Goal: Task Accomplishment & Management: Complete application form

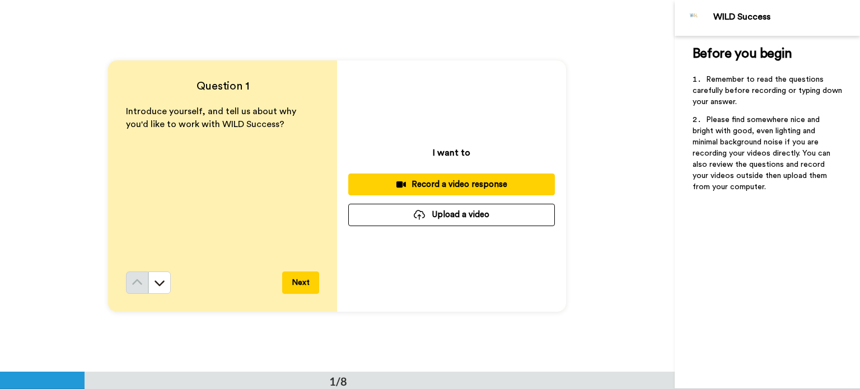
click at [495, 181] on div "Record a video response" at bounding box center [451, 185] width 189 height 12
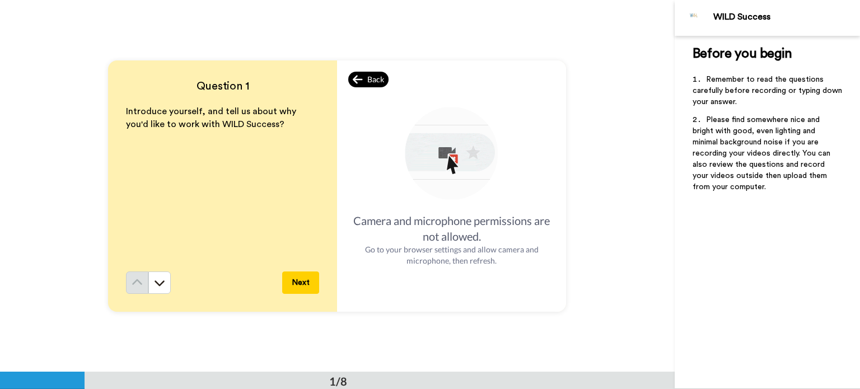
click at [363, 76] on div "Back" at bounding box center [368, 80] width 40 height 16
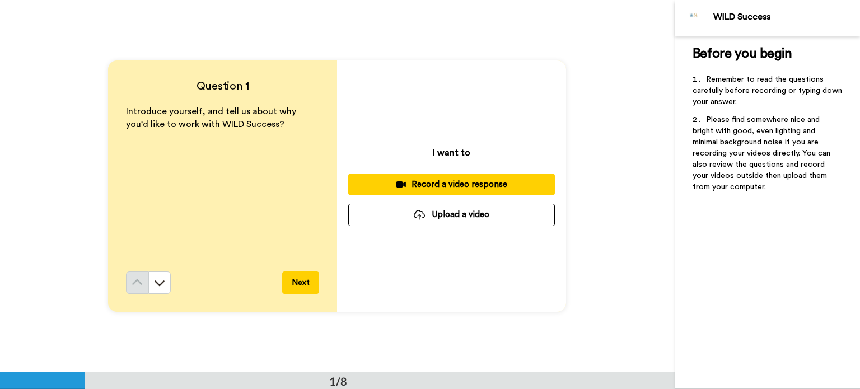
click at [452, 186] on div "Record a video response" at bounding box center [451, 185] width 189 height 12
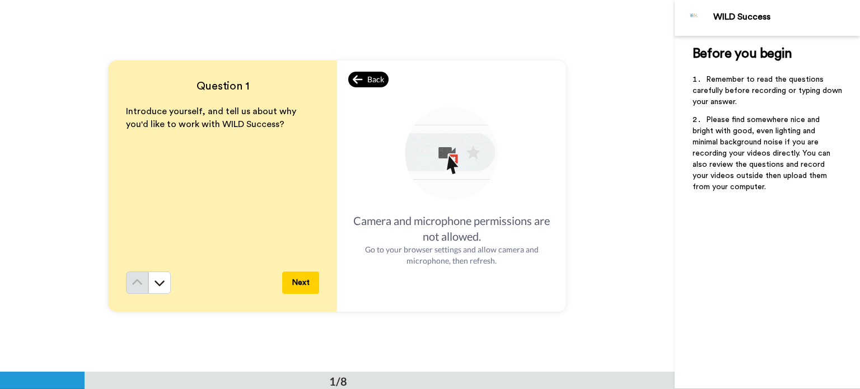
click at [371, 79] on span "Back" at bounding box center [375, 79] width 17 height 11
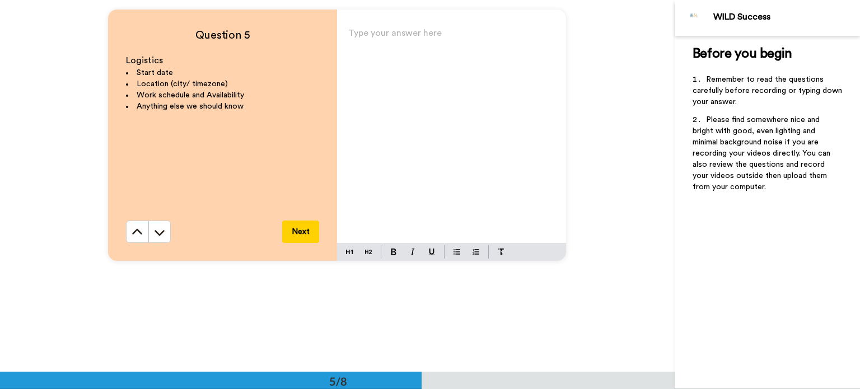
scroll to position [1511, 0]
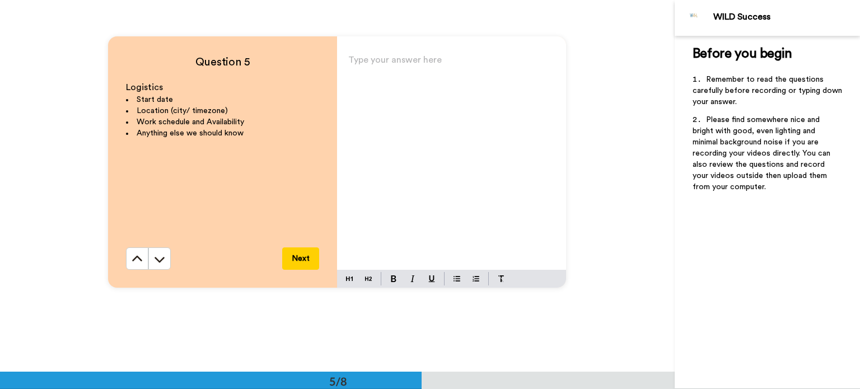
click at [477, 140] on div "Type your answer here ﻿" at bounding box center [451, 161] width 229 height 218
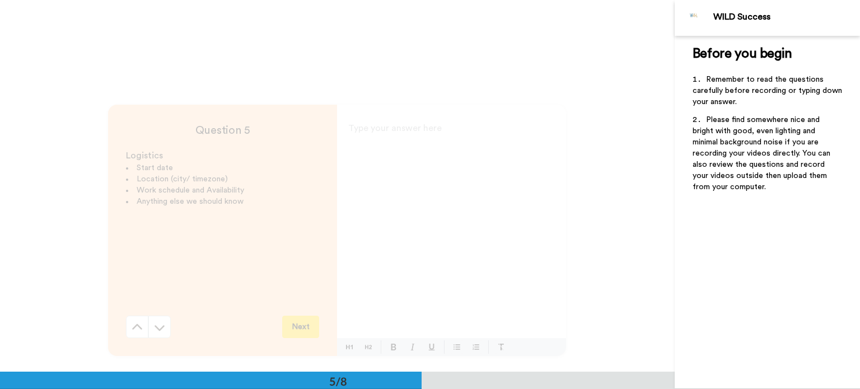
scroll to position [1567, 0]
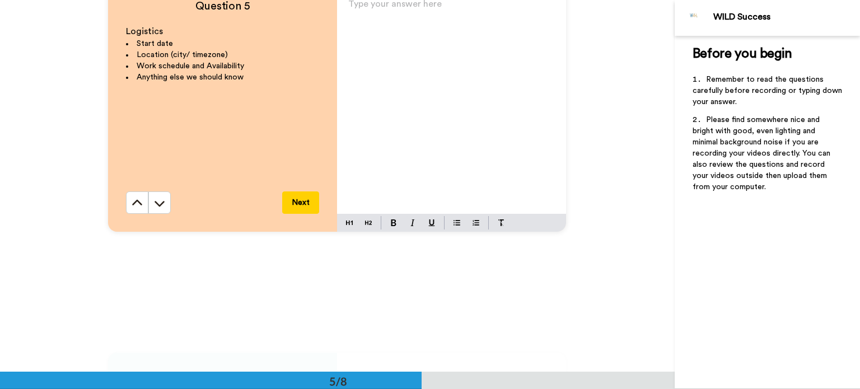
click at [364, 22] on div "Type your answer here ﻿" at bounding box center [451, 105] width 229 height 218
click at [529, 9] on span "Start date: ASAP, ready to go!I can start from next week too" at bounding box center [444, 16] width 193 height 25
click at [368, 23] on span "Start date: ASAP, ready to go!I can start from next week too" at bounding box center [444, 16] width 193 height 25
click at [383, 26] on p "Start date: ASAP, ready to go!I can start from next week too" at bounding box center [451, 16] width 207 height 31
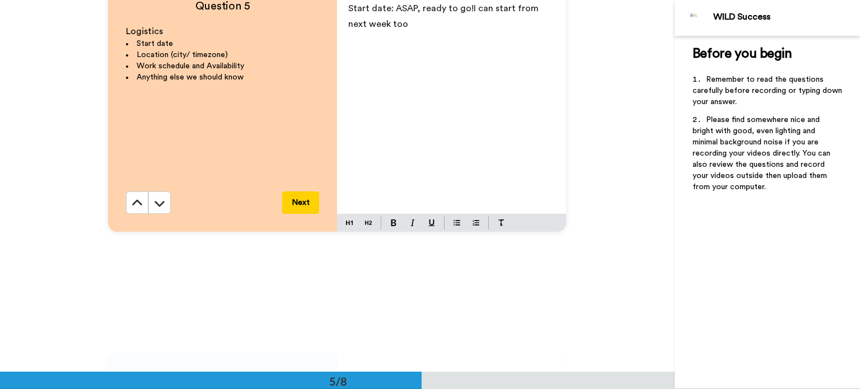
click at [530, 11] on span "Start date: ASAP, ready to go!I can start from next week too" at bounding box center [444, 16] width 193 height 25
click at [402, 24] on p "Start date: ASAP, ready to go!I can start from mid next week too" at bounding box center [451, 16] width 207 height 31
drag, startPoint x: 364, startPoint y: 24, endPoint x: 383, endPoint y: 17, distance: 19.5
click at [365, 23] on span "Start date: ASAP, ready to go!I can start from mid next week too" at bounding box center [444, 16] width 193 height 25
click at [550, 9] on p "Start date: ASAP, ready to go!I can start from mid next week too" at bounding box center [451, 16] width 207 height 31
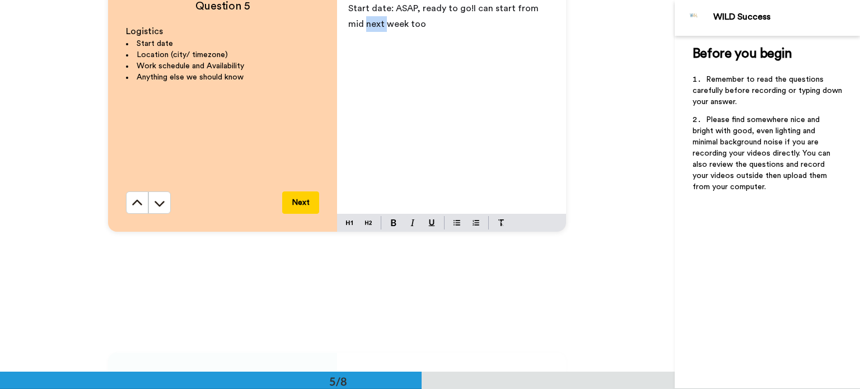
click at [550, 9] on p "Start date: ASAP, ready to go!I can start from mid next week too" at bounding box center [451, 16] width 207 height 31
click at [348, 30] on p "Start date: ASAP, ready to go!I can start from mid next week too" at bounding box center [451, 16] width 207 height 31
click at [349, 22] on span "Start date: ASAP, ready to go!I can start from mid next week too" at bounding box center [444, 16] width 193 height 25
click at [386, 21] on p "Start date: ASAP, ready to go!I can start from next week too" at bounding box center [451, 16] width 207 height 31
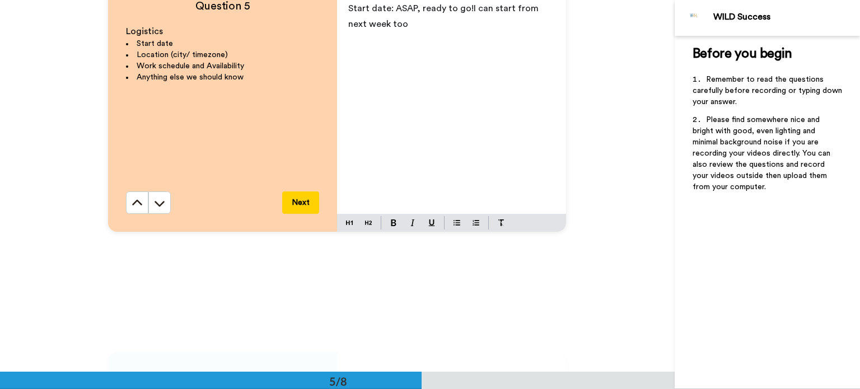
click at [386, 21] on p "Start date: ASAP, ready to go!I can start from next week too" at bounding box center [451, 16] width 207 height 31
click at [348, 7] on span "Start date: ASAP, ready to go!I can start from next week too" at bounding box center [444, 16] width 193 height 25
click at [391, 224] on img at bounding box center [394, 222] width 6 height 7
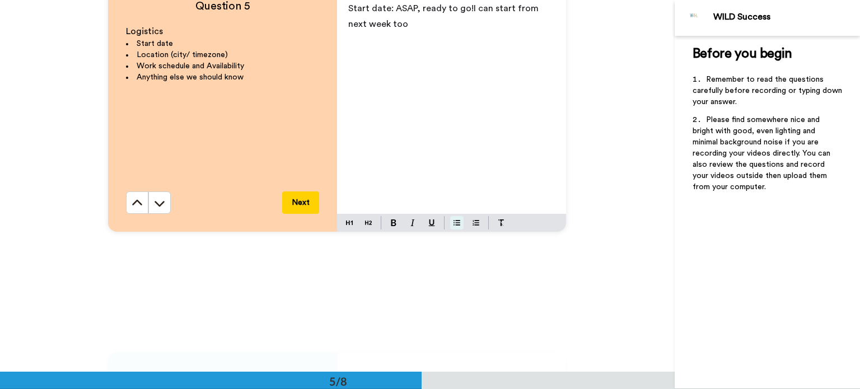
click at [450, 224] on button at bounding box center [456, 222] width 13 height 13
click at [444, 24] on li "Start date: ASAP, ready to go!I can start from next week too" at bounding box center [451, 16] width 207 height 31
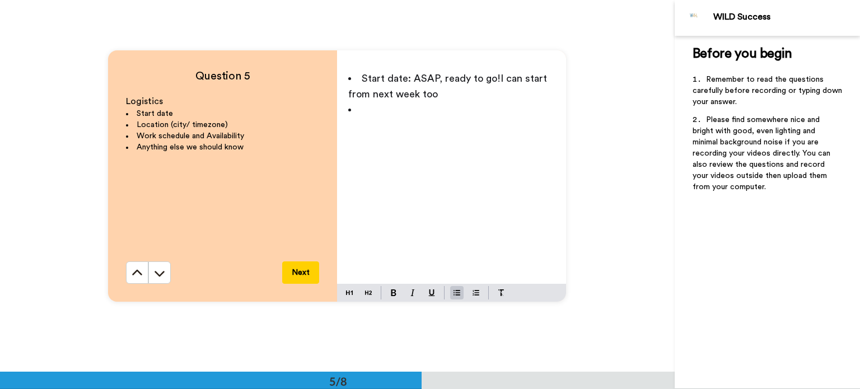
scroll to position [1415, 0]
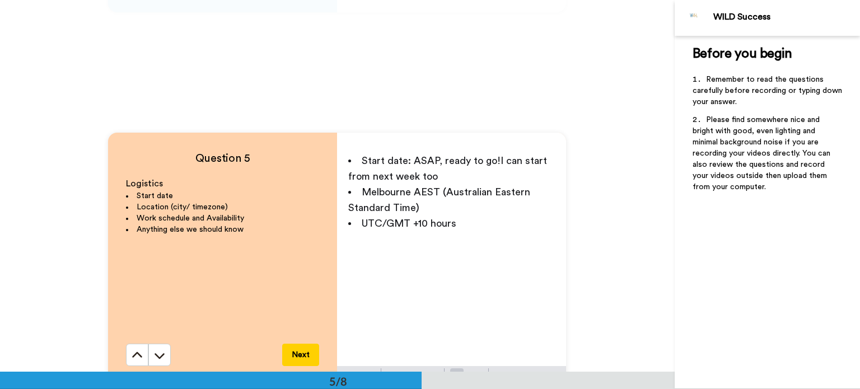
click at [362, 222] on span "UTC/GMT +10 hours" at bounding box center [409, 223] width 95 height 10
click at [519, 210] on li "Melbourne AEST (Australian Eastern Standard Time) UTC/GMT +10 hours" at bounding box center [451, 199] width 207 height 31
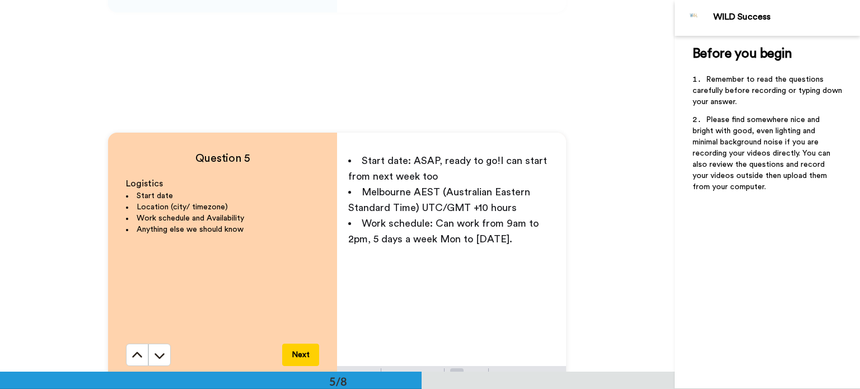
click at [458, 237] on span "Work schedule: Can work from 9am to 2pm, 5 days a week Mon to Friday." at bounding box center [444, 231] width 193 height 26
click at [364, 237] on span "Work schedule: Can work from 9am to 2pm, 5 days a week Monday to Friday." at bounding box center [444, 231] width 193 height 26
click at [539, 238] on span "Work schedule: Can work from 9am to 2pm(5 hrs), 5 days a week Monday to Friday." at bounding box center [451, 231] width 206 height 26
click at [548, 238] on li "Work schedule: Can work from 9am to 2pm(5 hrs), 5 days a week Monday to Friday." at bounding box center [451, 230] width 207 height 31
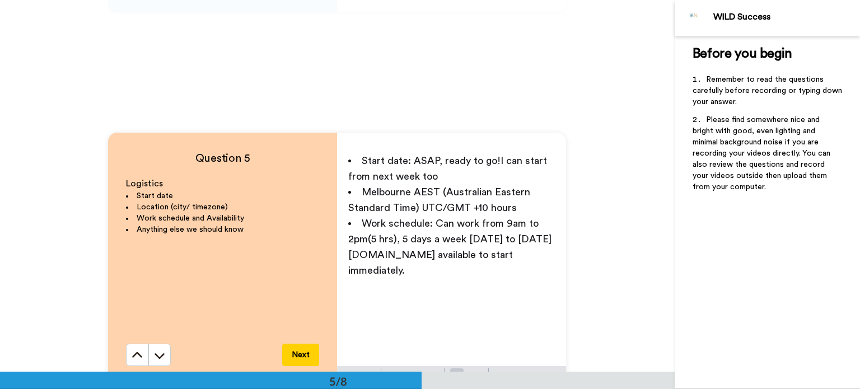
click at [378, 249] on li "Work schedule: Can work from 9am to 2pm(5 hrs), 5 days a week Monday to Friday.…" at bounding box center [451, 246] width 207 height 63
click at [379, 251] on span "Work schedule: Can work from 9am to 2pm(5 hrs), 5 days a week Monday to Friday.…" at bounding box center [444, 238] width 193 height 41
click at [535, 255] on li "Work schedule: Can work from 9am to 2pm(5 hrs), 5 days a week [DATE] to [DATE].…" at bounding box center [451, 238] width 207 height 47
click at [362, 269] on span "Im raring to" at bounding box center [388, 270] width 53 height 10
click at [364, 269] on span "Im raring to" at bounding box center [388, 270] width 53 height 10
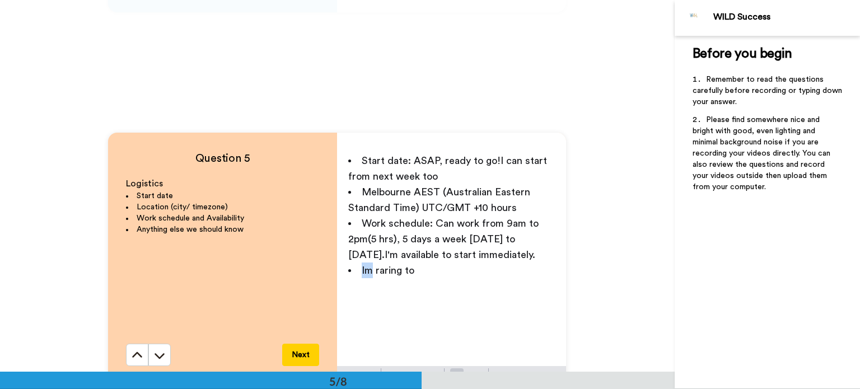
click at [363, 270] on span "Im raring to" at bounding box center [388, 270] width 53 height 10
click at [362, 271] on span "Im raring to" at bounding box center [388, 270] width 53 height 10
click at [436, 176] on li "Start date: ASAP, ready to go!I can start from next week too" at bounding box center [451, 168] width 207 height 31
click at [428, 273] on li "I'm raring to" at bounding box center [451, 270] width 207 height 16
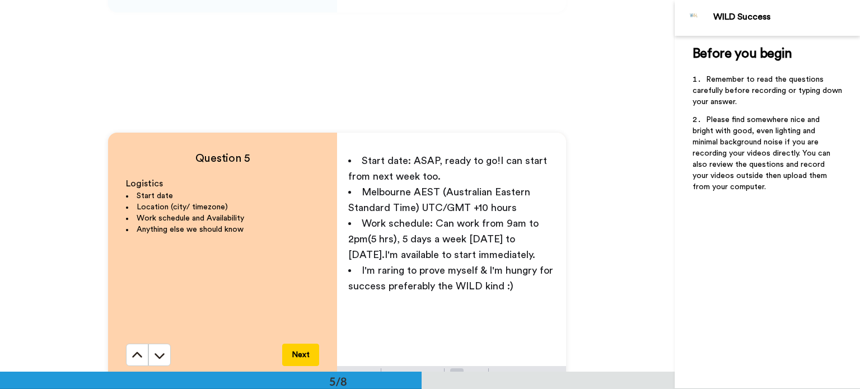
click at [497, 285] on span "I'm raring to prove myself & I'm hungry for success preferably the WILD kind :)" at bounding box center [452, 278] width 208 height 26
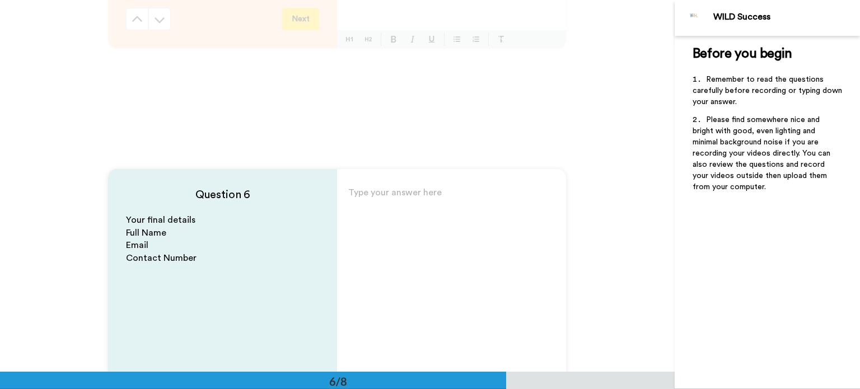
scroll to position [1751, 0]
click at [347, 211] on div "Type your answer here ﻿" at bounding box center [451, 294] width 229 height 218
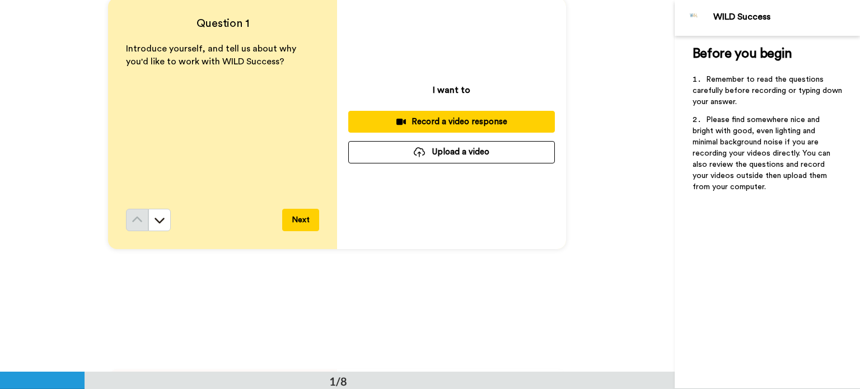
scroll to position [0, 0]
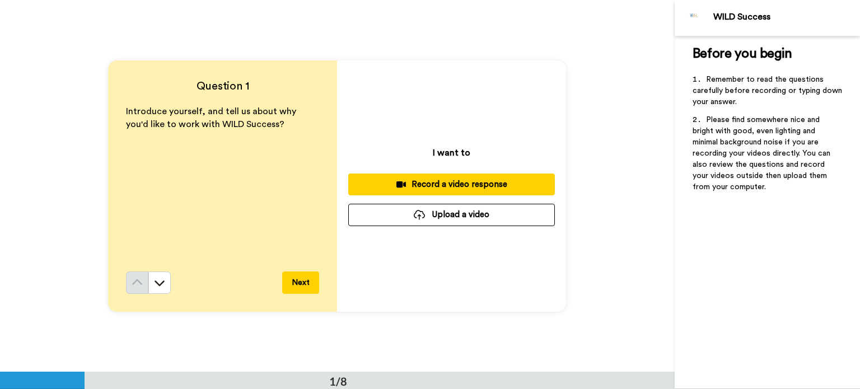
click at [468, 184] on div "Record a video response" at bounding box center [451, 185] width 189 height 12
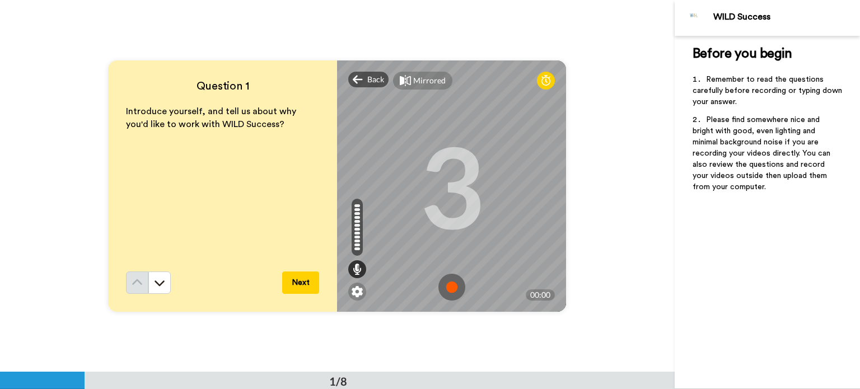
click at [444, 290] on img at bounding box center [451, 287] width 27 height 27
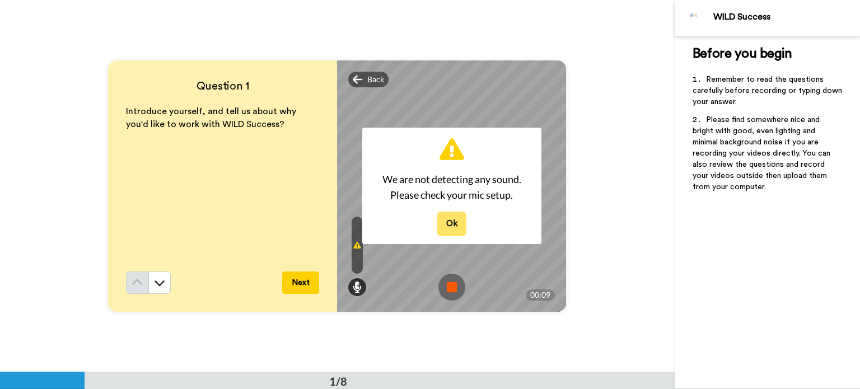
click at [446, 222] on button "Ok" at bounding box center [451, 224] width 29 height 24
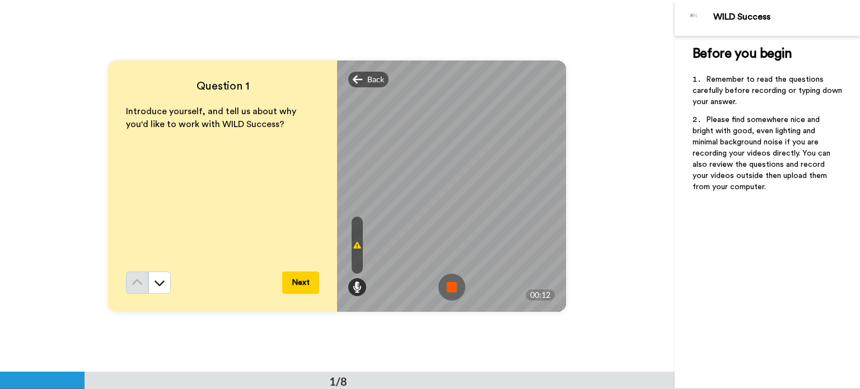
click at [444, 285] on img at bounding box center [451, 287] width 27 height 27
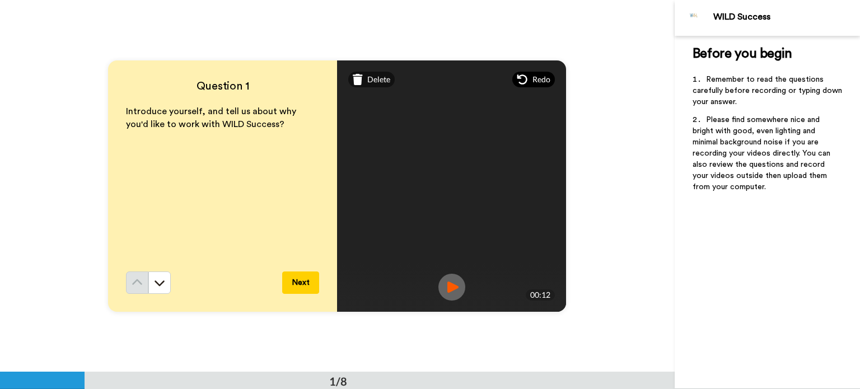
click at [540, 76] on span "Redo" at bounding box center [541, 79] width 18 height 11
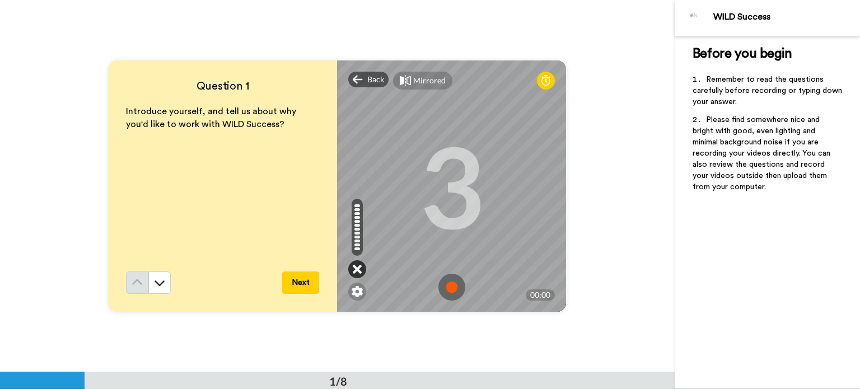
click at [354, 268] on icon at bounding box center [357, 269] width 9 height 11
click at [0, 0] on icon at bounding box center [0, 0] width 0 height 0
click at [354, 268] on icon at bounding box center [357, 269] width 9 height 11
click at [355, 294] on img at bounding box center [356, 291] width 11 height 11
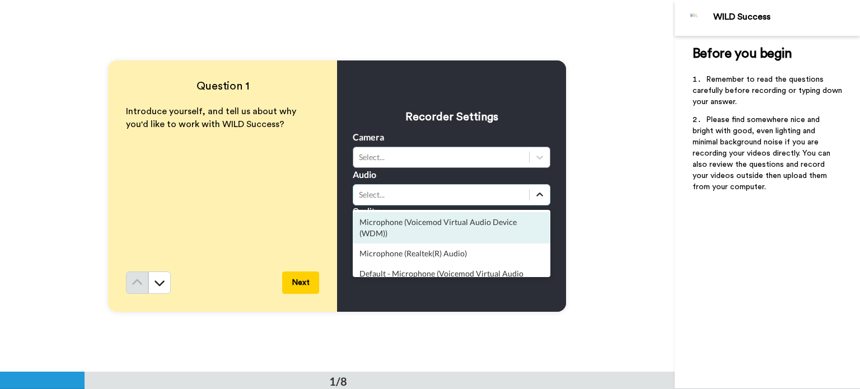
click at [540, 191] on icon at bounding box center [539, 194] width 11 height 11
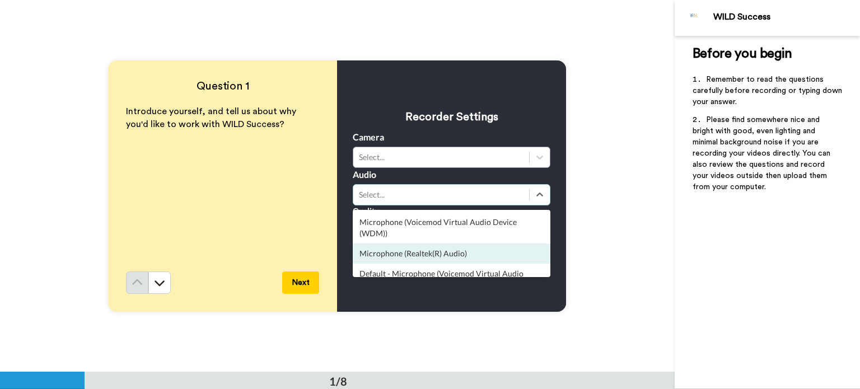
click at [480, 252] on div "Microphone (Realtek(R) Audio)" at bounding box center [452, 253] width 198 height 20
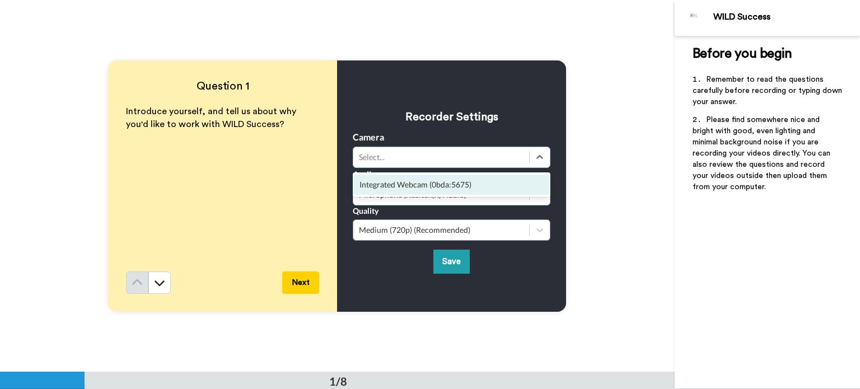
click at [473, 185] on div "Integrated Webcam (0bda:5675)" at bounding box center [452, 185] width 198 height 20
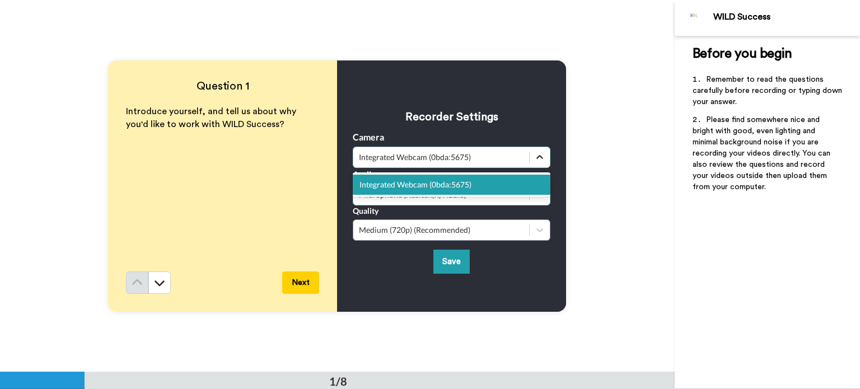
click at [537, 154] on icon at bounding box center [539, 157] width 11 height 11
click at [472, 182] on div "Integrated Webcam (0bda:5675)" at bounding box center [452, 185] width 198 height 20
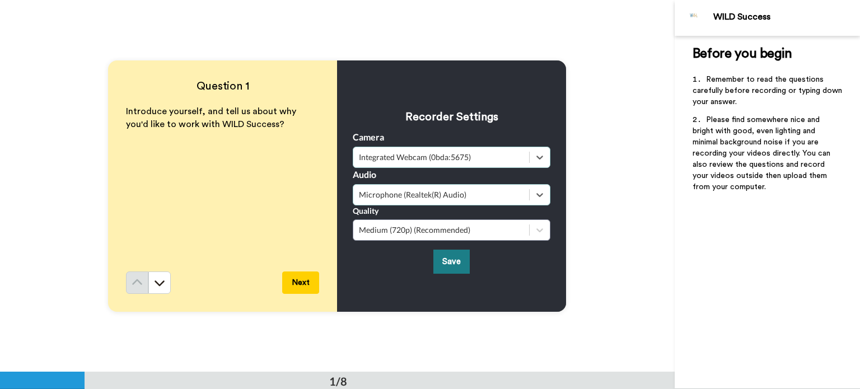
click at [447, 259] on button "Save" at bounding box center [451, 262] width 36 height 24
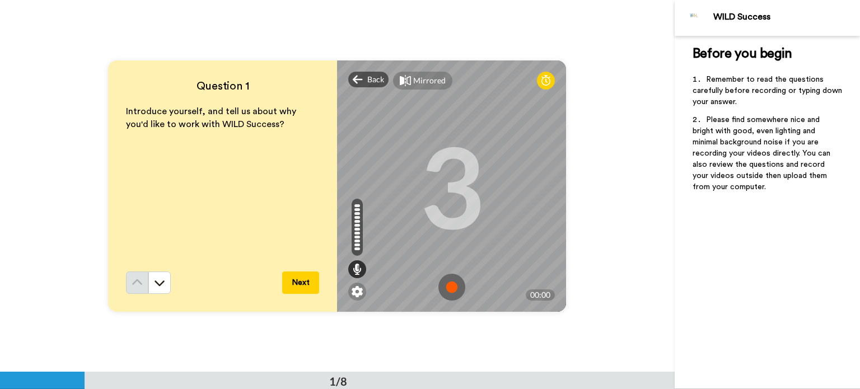
click at [448, 288] on img at bounding box center [451, 287] width 27 height 27
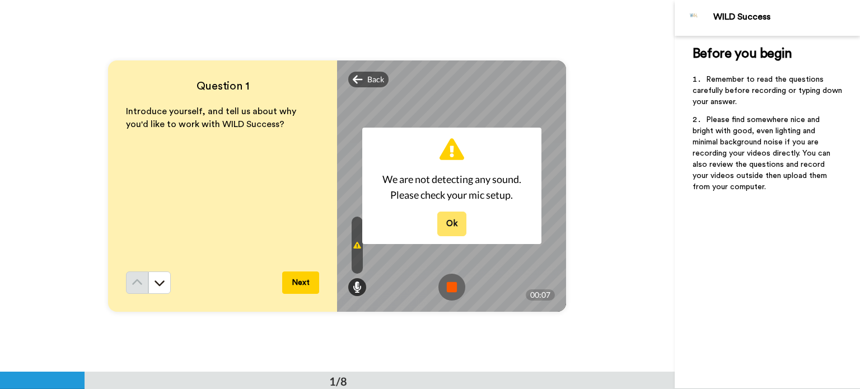
click at [441, 226] on button "Ok" at bounding box center [451, 224] width 29 height 24
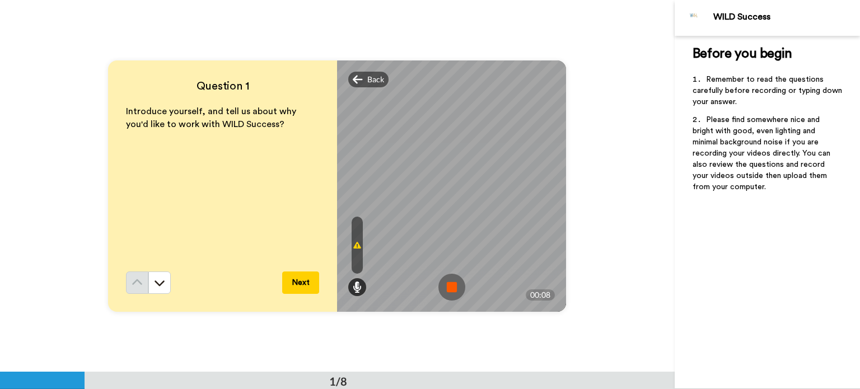
click at [443, 288] on img at bounding box center [451, 287] width 27 height 27
click at [443, 288] on video at bounding box center [452, 186] width 504 height 252
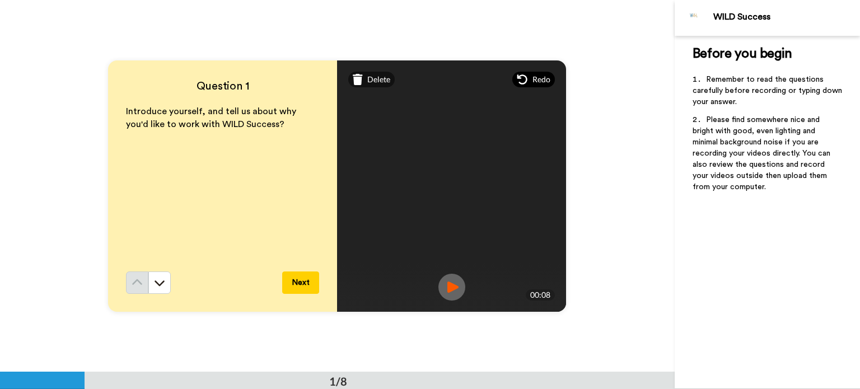
click at [532, 77] on span "Redo" at bounding box center [541, 79] width 18 height 11
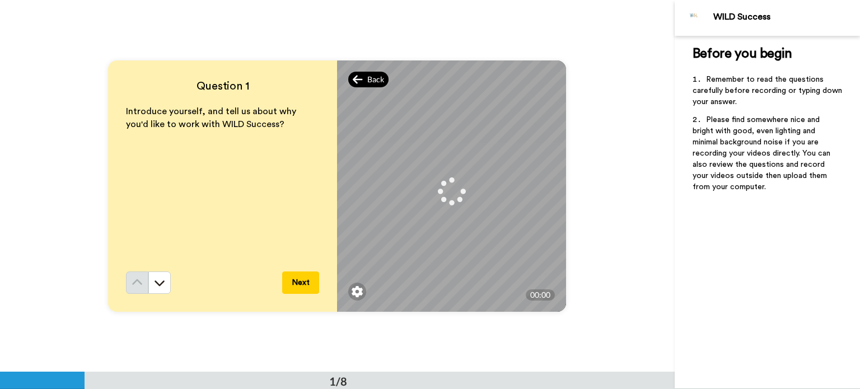
click at [359, 72] on div "Back" at bounding box center [368, 80] width 40 height 16
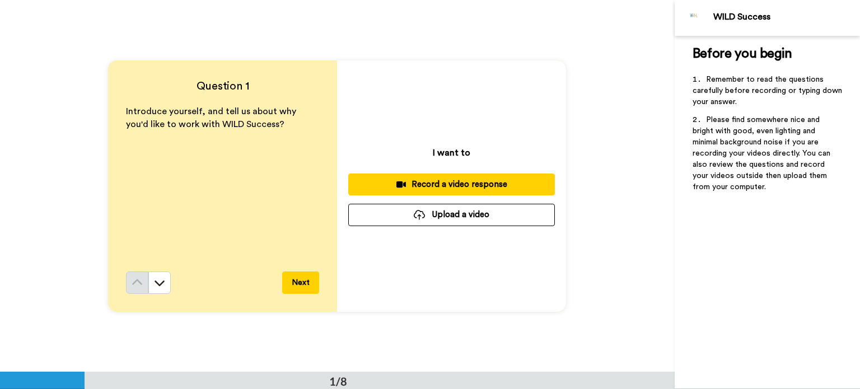
click at [451, 185] on div "Record a video response" at bounding box center [451, 185] width 189 height 12
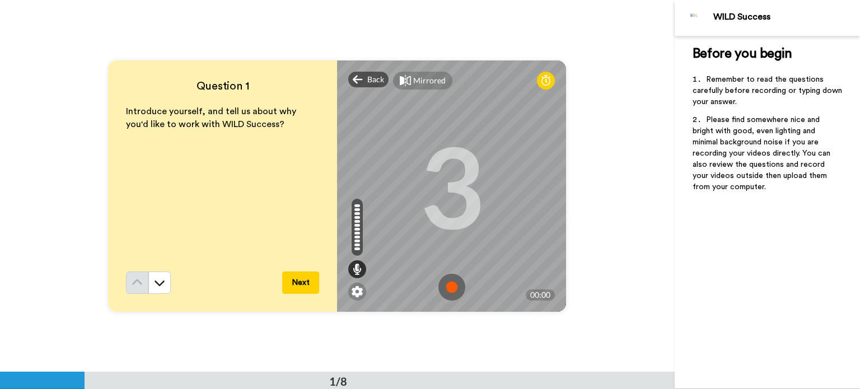
click at [546, 82] on icon at bounding box center [545, 80] width 9 height 11
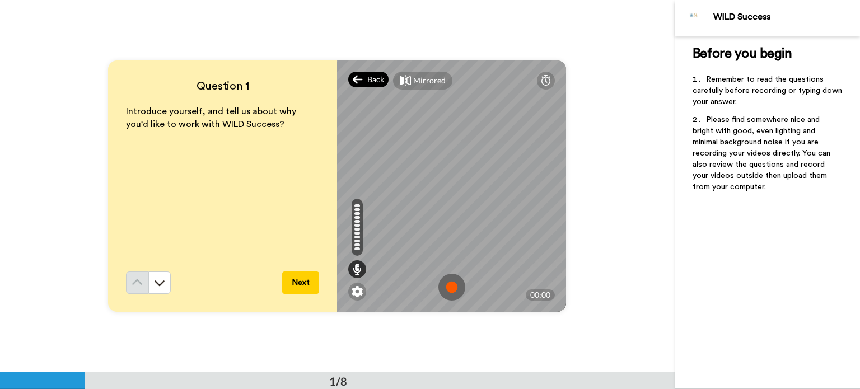
click at [363, 76] on div "Back" at bounding box center [368, 80] width 40 height 16
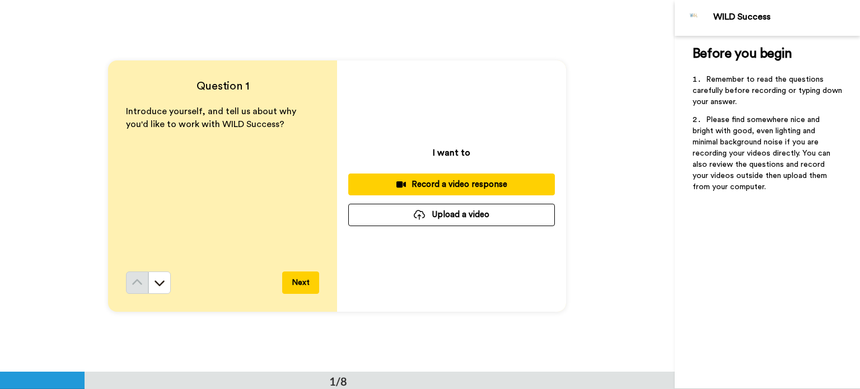
click at [452, 179] on div "Record a video response" at bounding box center [451, 185] width 189 height 12
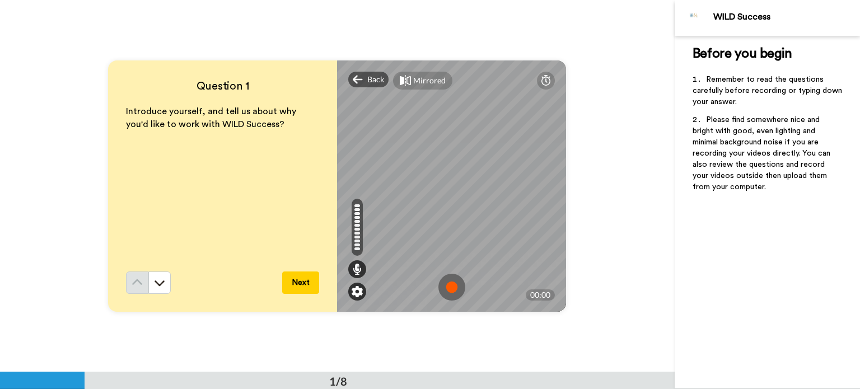
click at [352, 290] on img at bounding box center [356, 291] width 11 height 11
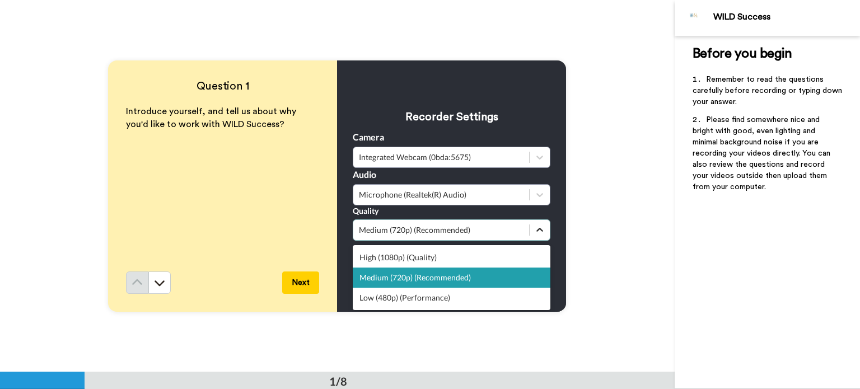
click at [542, 231] on icon at bounding box center [539, 229] width 11 height 11
click at [536, 228] on icon at bounding box center [539, 229] width 11 height 11
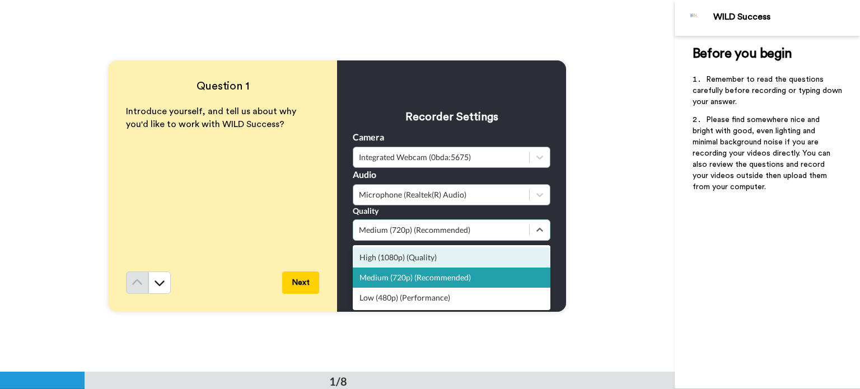
click at [470, 256] on div "High (1080p) (Quality)" at bounding box center [452, 257] width 198 height 20
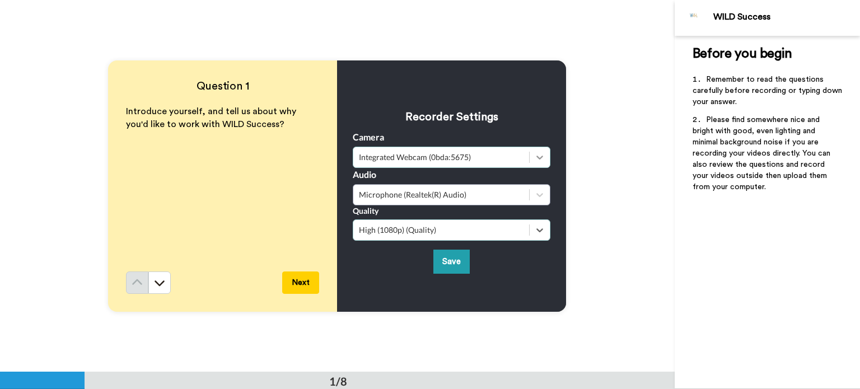
click at [537, 157] on icon at bounding box center [539, 157] width 11 height 11
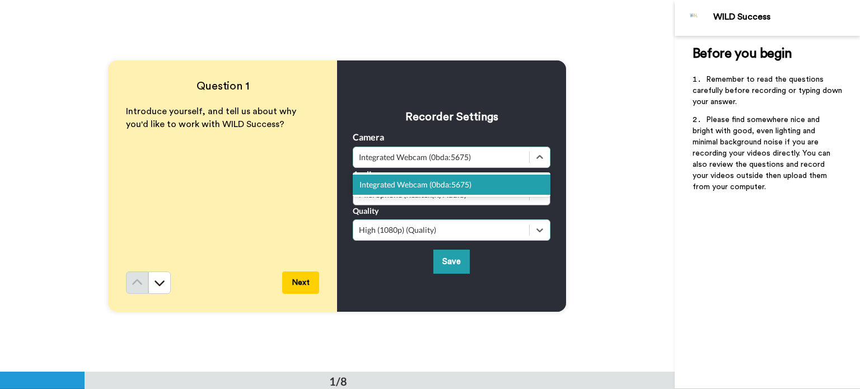
click at [511, 187] on div "Integrated Webcam (0bda:5675)" at bounding box center [452, 185] width 198 height 20
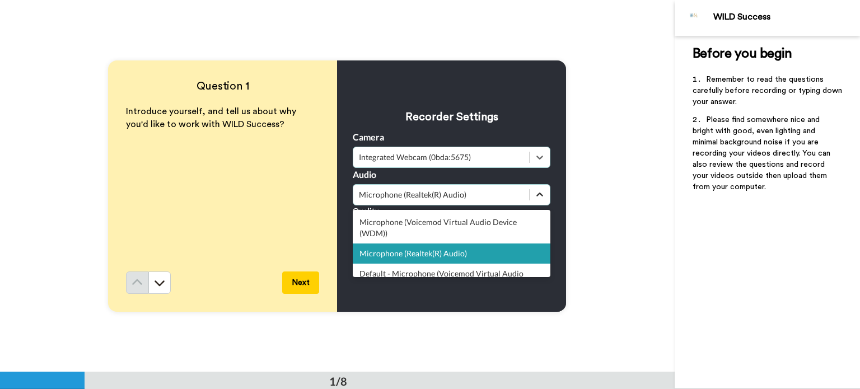
click at [534, 193] on icon at bounding box center [539, 194] width 11 height 11
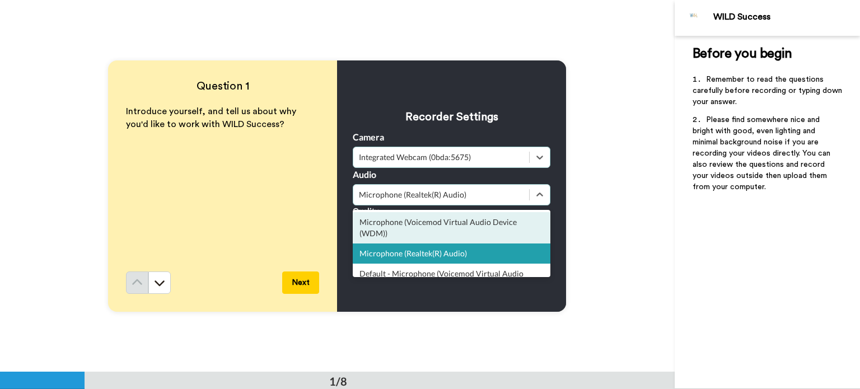
click at [468, 223] on div "Microphone (Voicemod Virtual Audio Device (WDM))" at bounding box center [452, 227] width 198 height 31
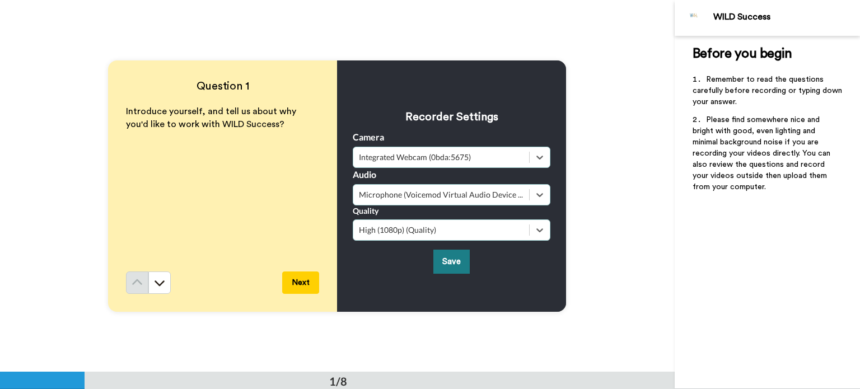
click at [454, 257] on button "Save" at bounding box center [451, 262] width 36 height 24
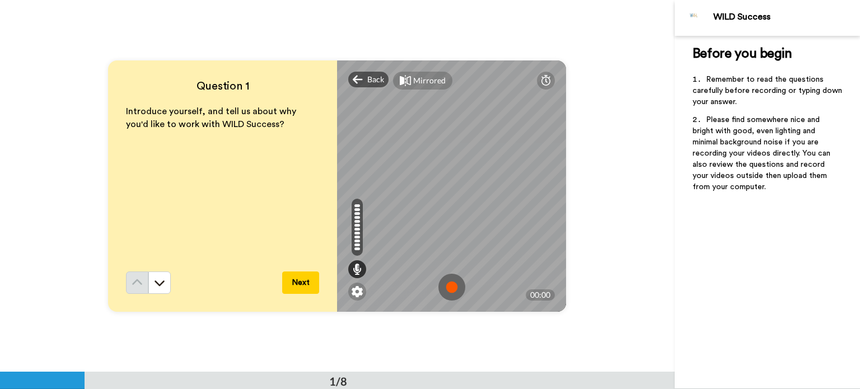
click at [447, 288] on img at bounding box center [451, 287] width 27 height 27
click at [0, 0] on img at bounding box center [0, 0] width 0 height 0
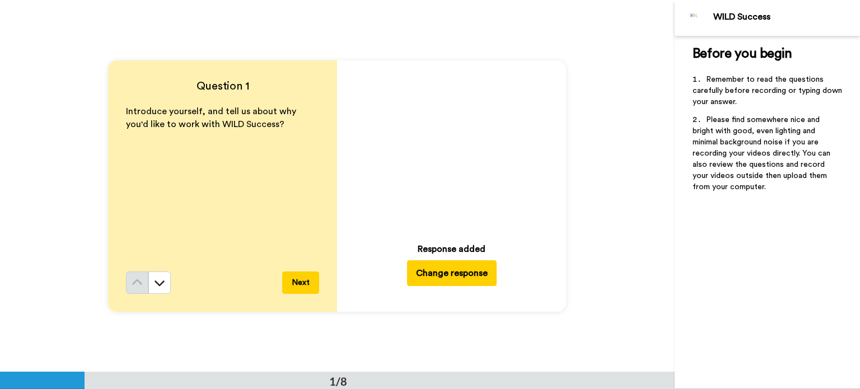
click at [452, 144] on icon at bounding box center [452, 148] width 30 height 30
click at [444, 272] on button "Change response" at bounding box center [452, 273] width 90 height 26
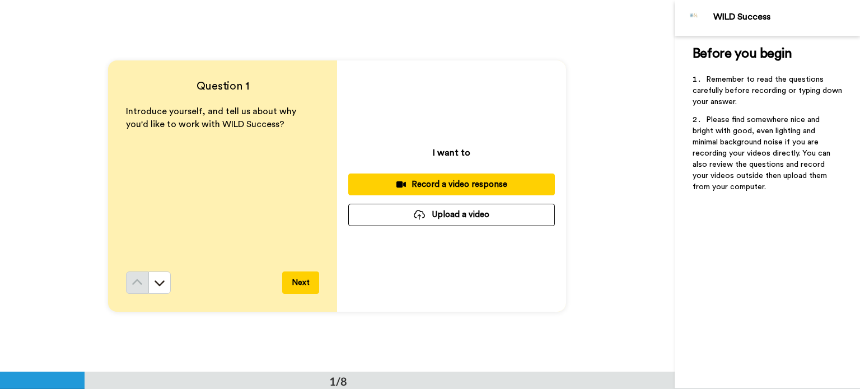
click at [444, 272] on div "I want to Record a video response Upload a video" at bounding box center [451, 185] width 229 height 251
click at [487, 186] on div "Record a video response" at bounding box center [451, 185] width 189 height 12
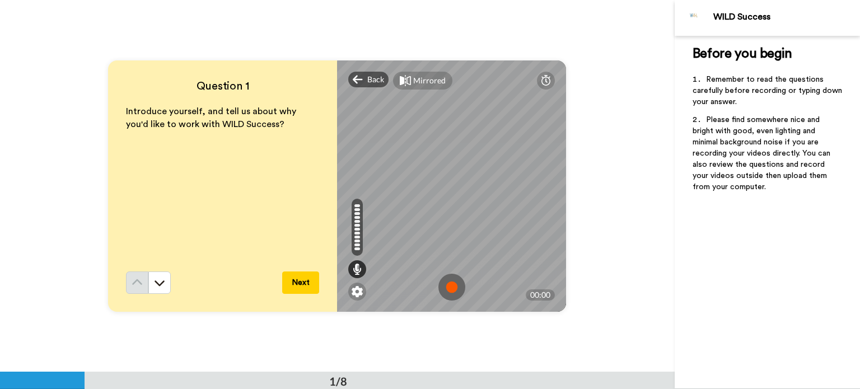
click at [447, 285] on img at bounding box center [451, 287] width 27 height 27
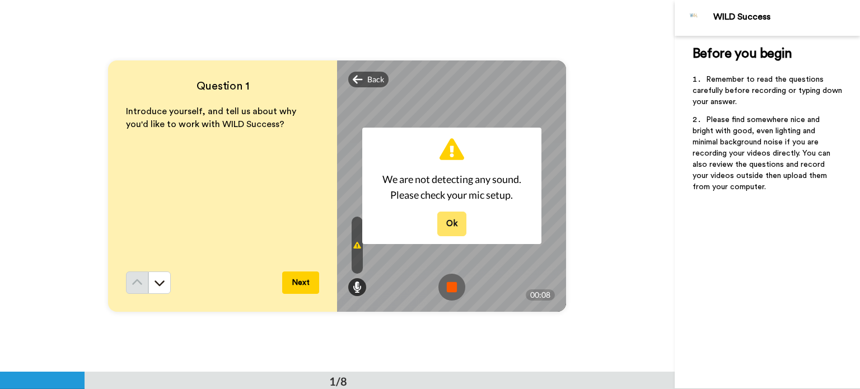
click at [454, 225] on button "Ok" at bounding box center [451, 224] width 29 height 24
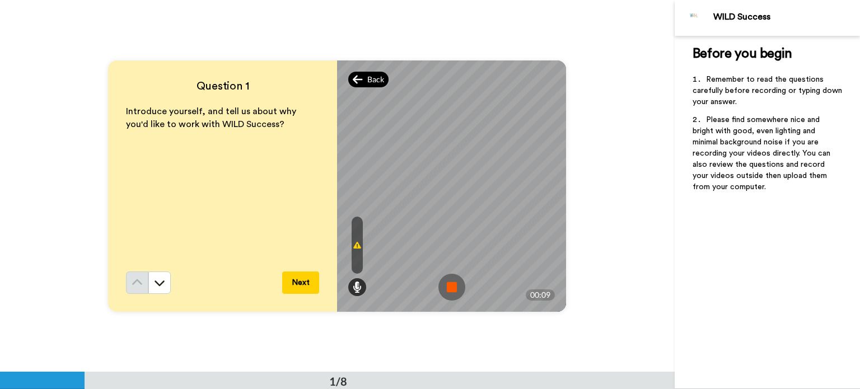
click at [367, 75] on span "Back" at bounding box center [375, 79] width 17 height 11
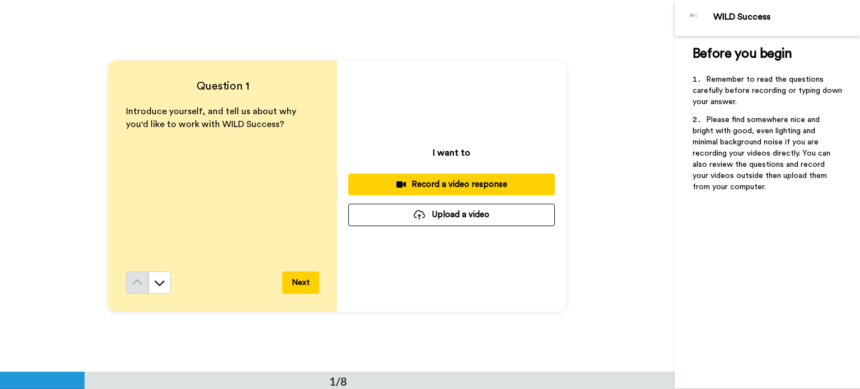
click at [366, 75] on div "I want to Record a video response Upload a video" at bounding box center [451, 185] width 229 height 251
click at [611, 266] on div "Question 1 Introduce yourself, and tell us about why you'd like to work with WI…" at bounding box center [337, 186] width 674 height 372
click at [471, 184] on div "Record a video response" at bounding box center [451, 185] width 189 height 12
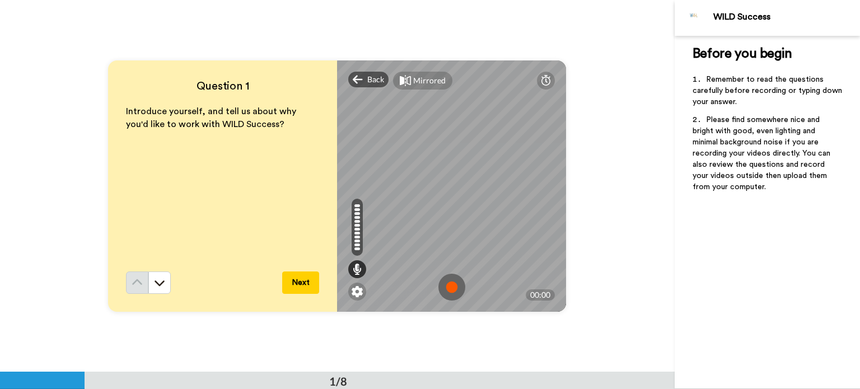
click at [450, 289] on img at bounding box center [451, 287] width 27 height 27
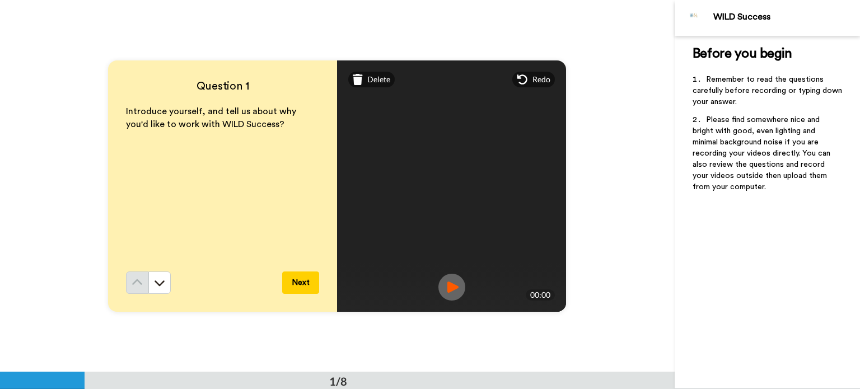
click at [443, 287] on img at bounding box center [451, 287] width 27 height 27
click at [443, 289] on img at bounding box center [451, 287] width 27 height 27
click at [0, 0] on img at bounding box center [0, 0] width 0 height 0
click at [444, 289] on img at bounding box center [451, 287] width 27 height 27
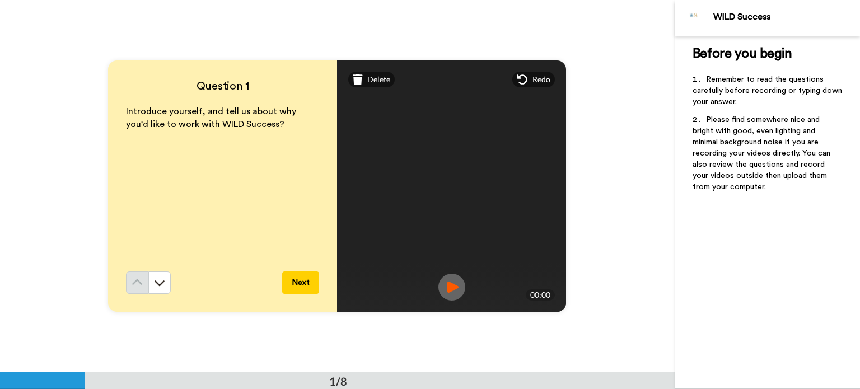
click at [0, 0] on img at bounding box center [0, 0] width 0 height 0
click at [457, 288] on img at bounding box center [451, 287] width 27 height 27
click at [447, 284] on img at bounding box center [451, 287] width 27 height 27
click at [376, 76] on span "Delete" at bounding box center [378, 79] width 23 height 11
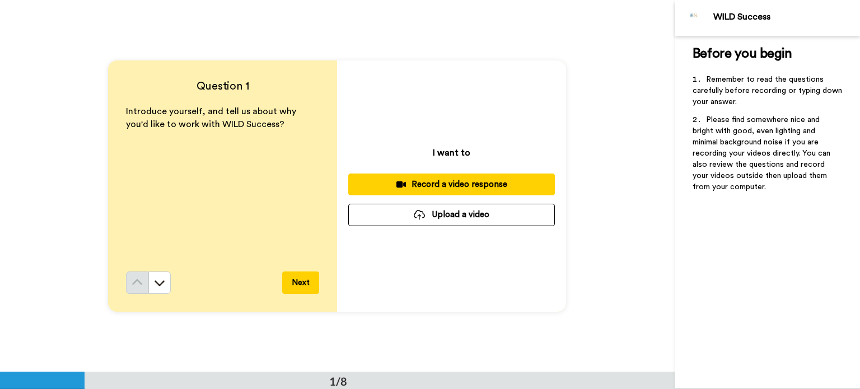
click at [376, 76] on div "I want to Record a video response Upload a video" at bounding box center [451, 185] width 229 height 251
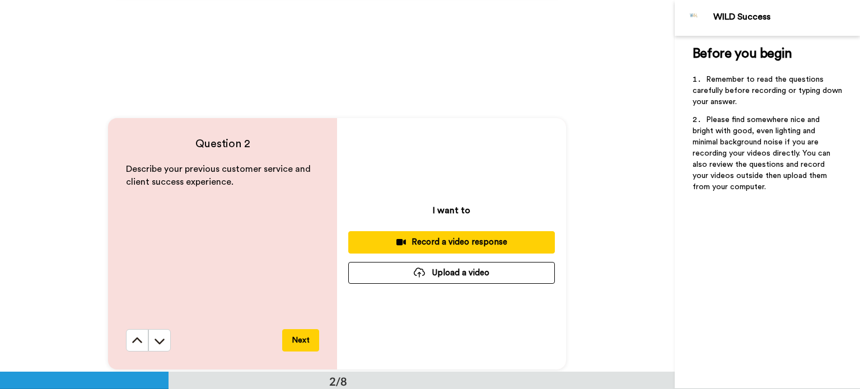
scroll to position [336, 0]
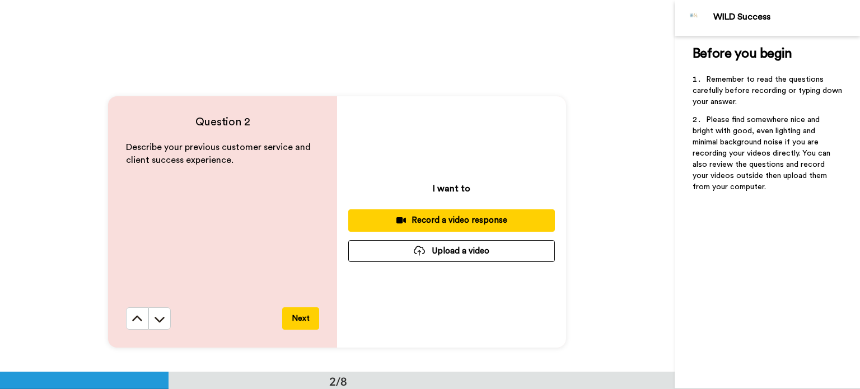
click at [466, 221] on div "Record a video response" at bounding box center [451, 220] width 189 height 12
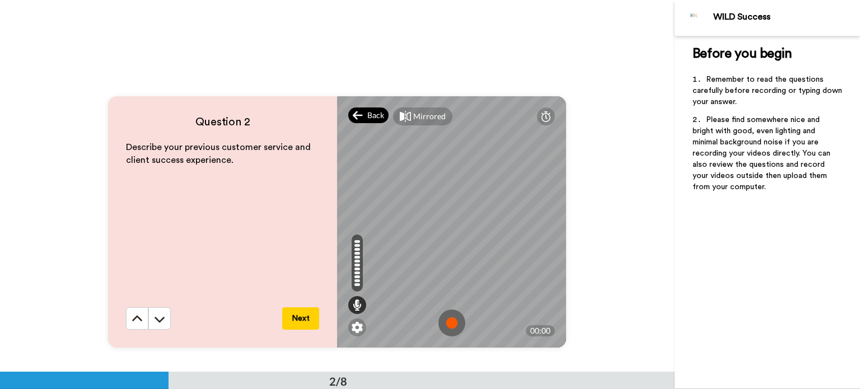
click at [369, 115] on span "Back" at bounding box center [375, 115] width 17 height 11
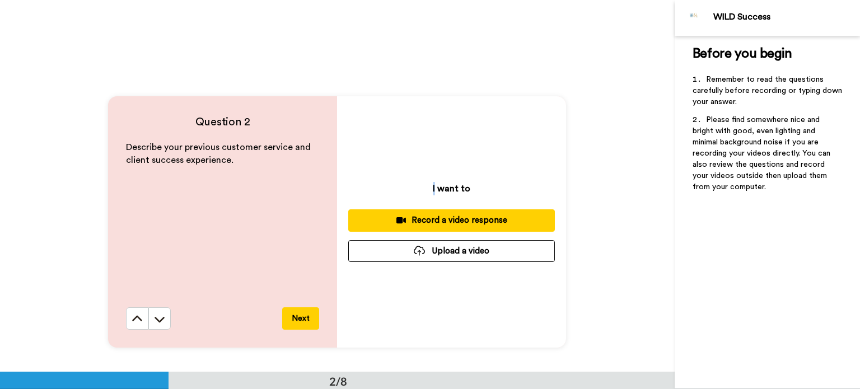
click at [368, 115] on div "I want to Record a video response Upload a video" at bounding box center [451, 221] width 229 height 251
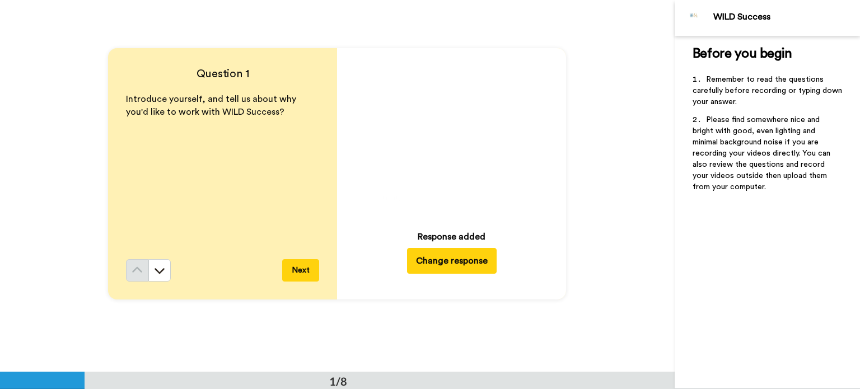
scroll to position [0, 0]
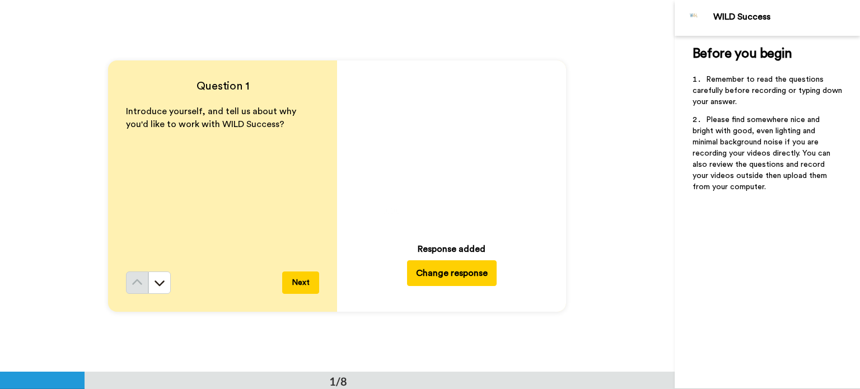
click at [449, 148] on icon "Play/Pause" at bounding box center [452, 147] width 30 height 53
click at [449, 148] on icon at bounding box center [452, 148] width 30 height 30
click at [450, 149] on icon "Play/Pause" at bounding box center [452, 147] width 30 height 53
click at [513, 212] on img at bounding box center [514, 211] width 12 height 12
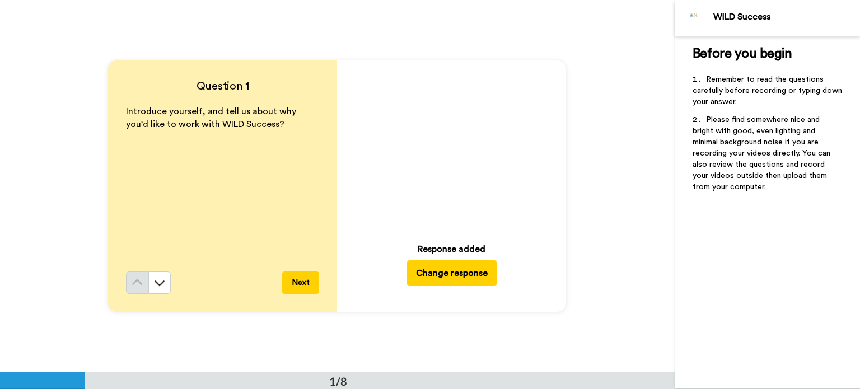
click at [510, 210] on img at bounding box center [514, 211] width 12 height 12
click at [444, 149] on icon "Play/Pause" at bounding box center [452, 147] width 30 height 53
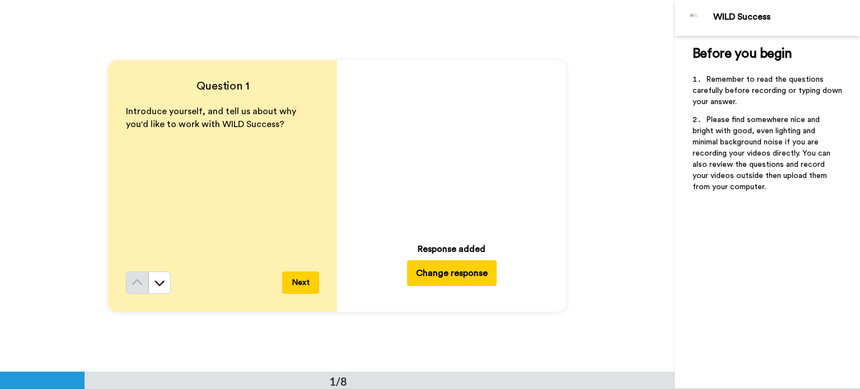
click at [448, 145] on icon "Play/Pause" at bounding box center [452, 147] width 30 height 53
click at [448, 145] on icon at bounding box center [452, 148] width 30 height 30
click at [448, 145] on icon "Play/Pause" at bounding box center [452, 147] width 30 height 53
drag, startPoint x: 448, startPoint y: 145, endPoint x: 452, endPoint y: 150, distance: 6.7
click at [448, 145] on icon at bounding box center [452, 148] width 30 height 30
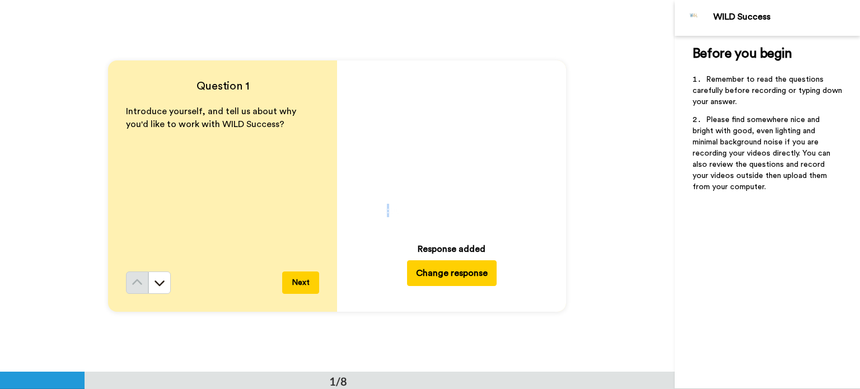
click at [434, 276] on button "Change response" at bounding box center [452, 273] width 90 height 26
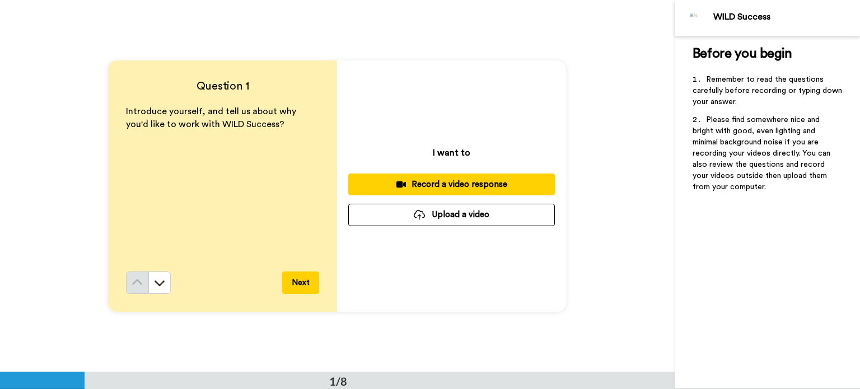
click at [471, 184] on div "Record a video response" at bounding box center [451, 185] width 189 height 12
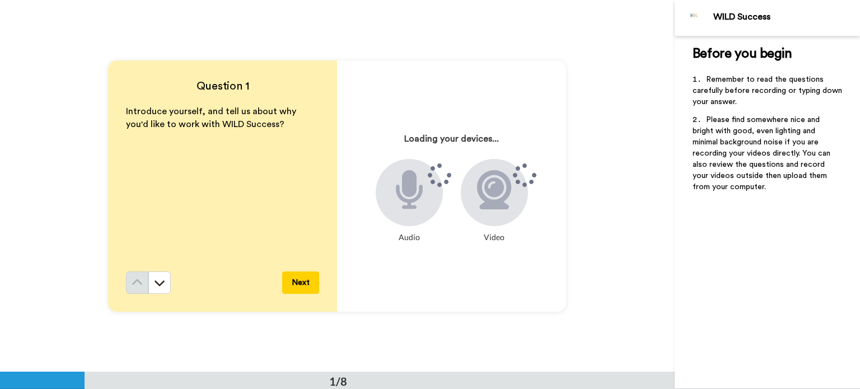
click at [471, 184] on div at bounding box center [494, 192] width 67 height 67
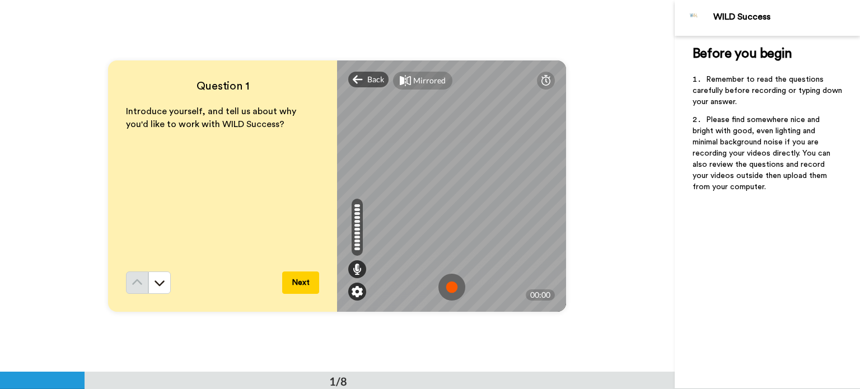
click at [352, 294] on img at bounding box center [356, 291] width 11 height 11
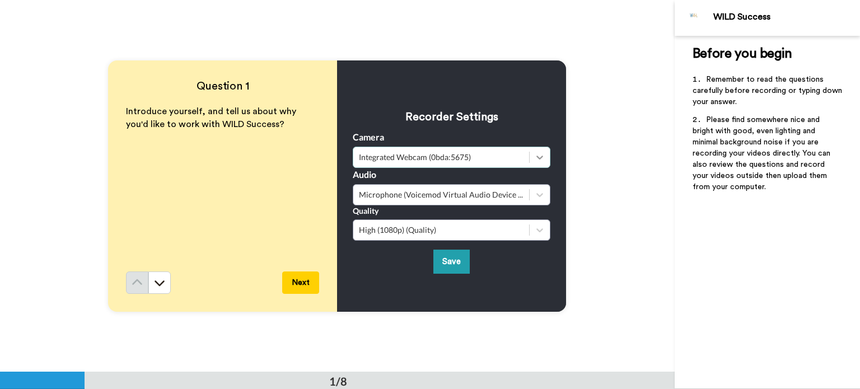
click at [540, 158] on icon at bounding box center [539, 157] width 11 height 11
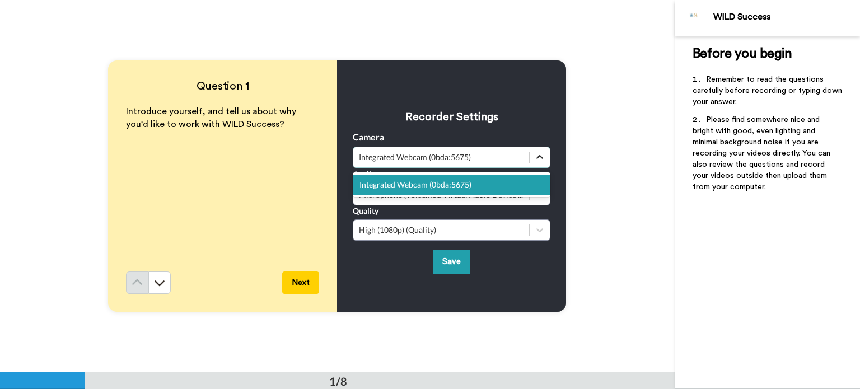
click at [540, 158] on icon at bounding box center [539, 157] width 11 height 11
click at [455, 200] on div "Microphone (Voicemod Virtual Audio Device (WDM))" at bounding box center [441, 194] width 165 height 11
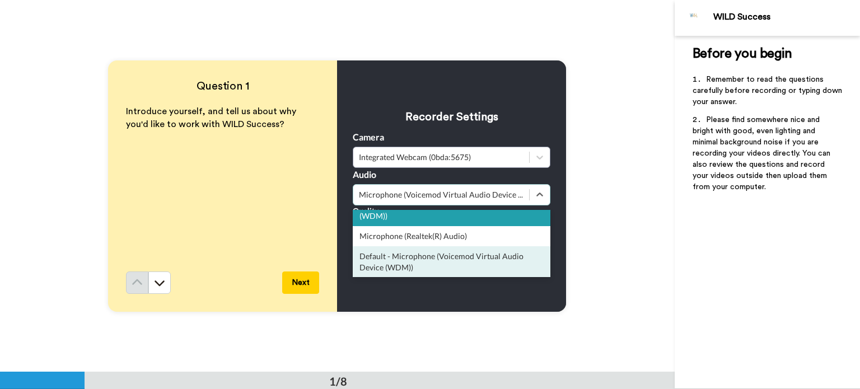
scroll to position [7, 0]
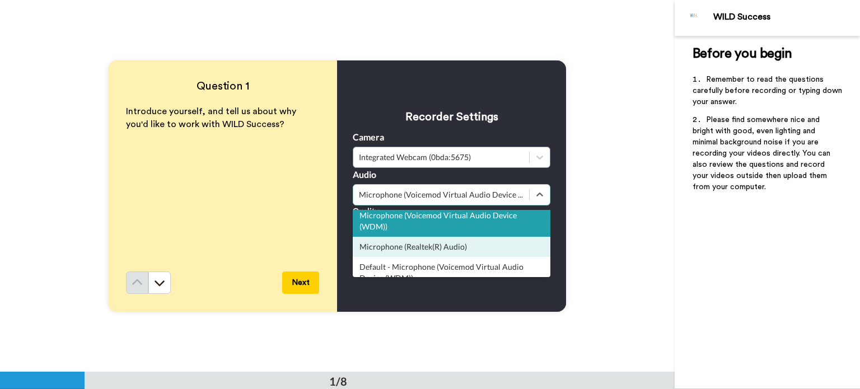
click at [508, 246] on div "Microphone (Realtek(R) Audio)" at bounding box center [452, 247] width 198 height 20
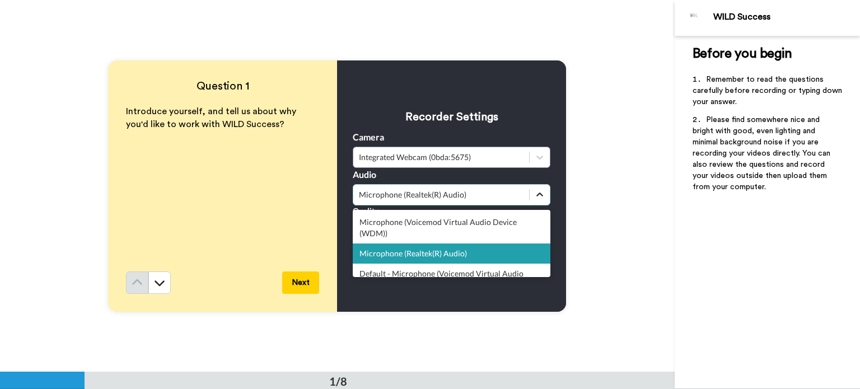
click at [538, 193] on icon at bounding box center [539, 194] width 11 height 11
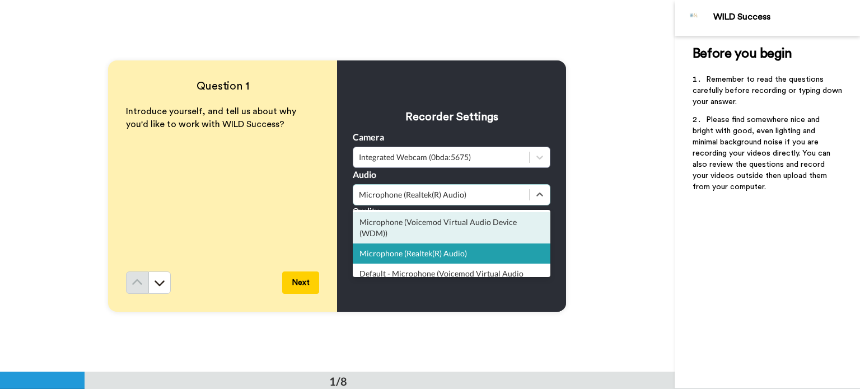
click at [511, 223] on div "Microphone (Voicemod Virtual Audio Device (WDM))" at bounding box center [452, 227] width 198 height 31
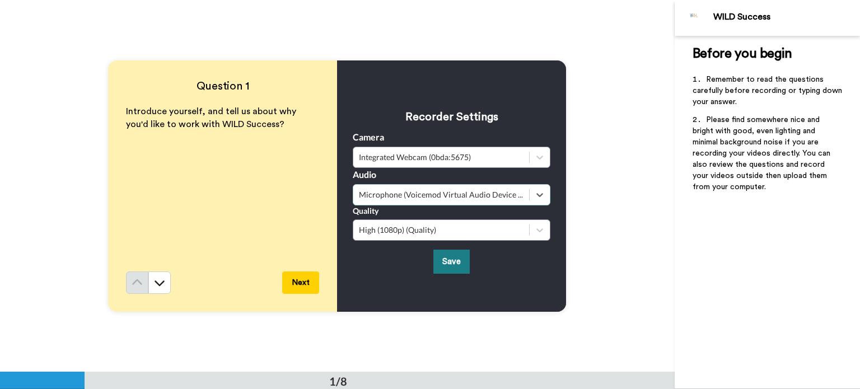
click at [456, 257] on button "Save" at bounding box center [451, 262] width 36 height 24
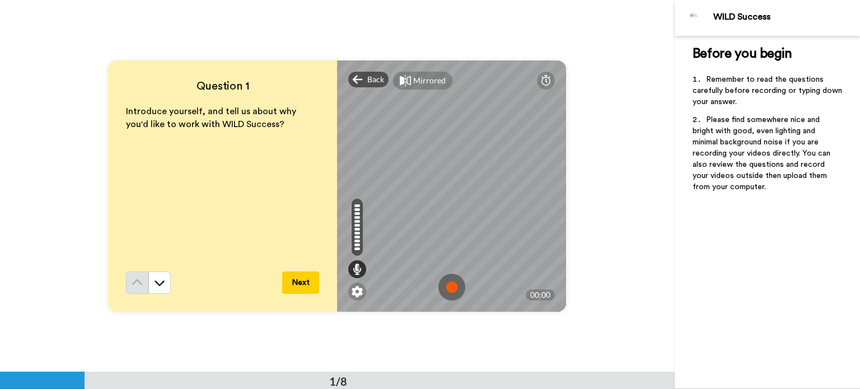
click at [440, 286] on img at bounding box center [451, 287] width 27 height 27
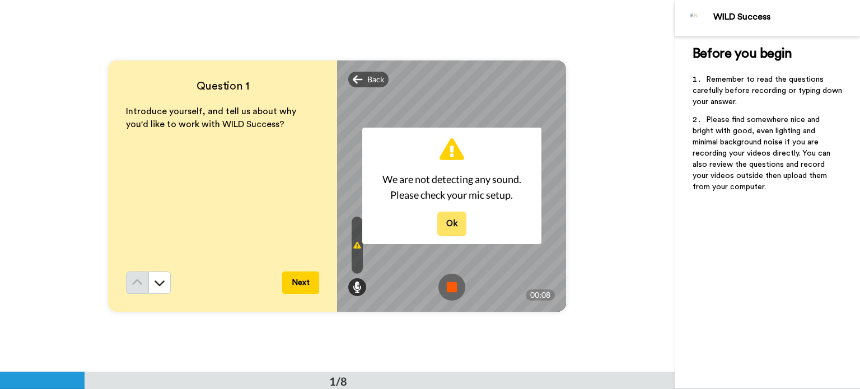
click at [444, 222] on button "Ok" at bounding box center [451, 224] width 29 height 24
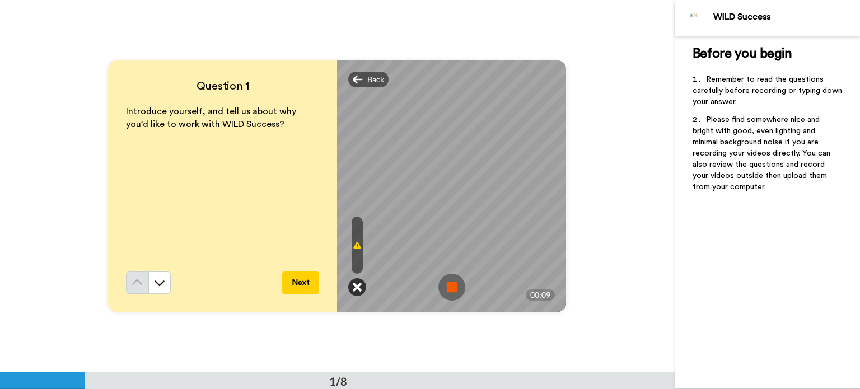
click at [353, 286] on icon at bounding box center [357, 287] width 9 height 11
click at [353, 290] on icon at bounding box center [357, 287] width 9 height 11
click at [356, 244] on icon at bounding box center [357, 245] width 8 height 9
click at [445, 279] on img at bounding box center [451, 287] width 27 height 27
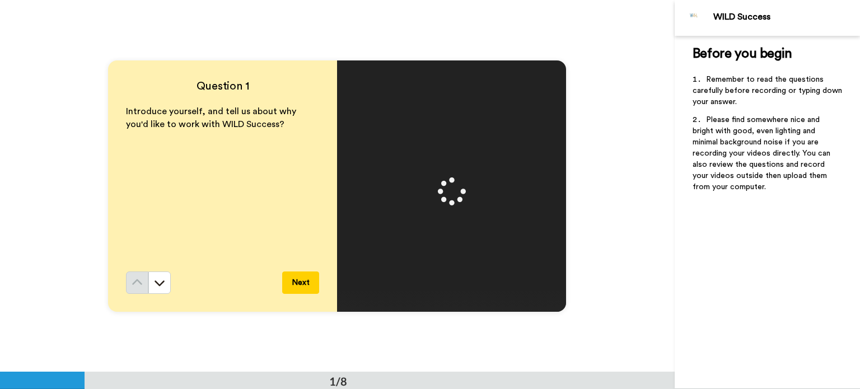
click at [445, 279] on div at bounding box center [451, 185] width 229 height 251
click at [444, 286] on img at bounding box center [451, 287] width 27 height 27
click at [380, 78] on span "Delete" at bounding box center [378, 79] width 23 height 11
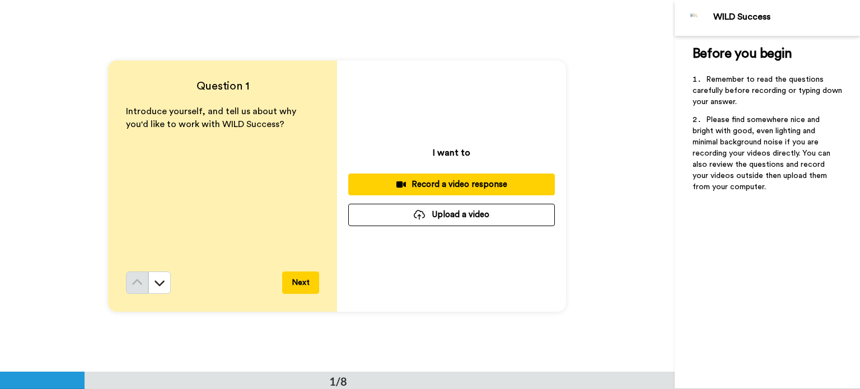
click at [446, 186] on div "Record a video response" at bounding box center [451, 185] width 189 height 12
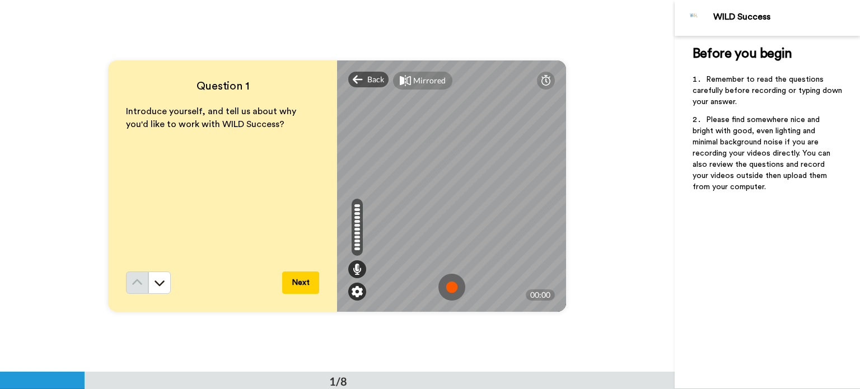
click at [351, 291] on img at bounding box center [356, 291] width 11 height 11
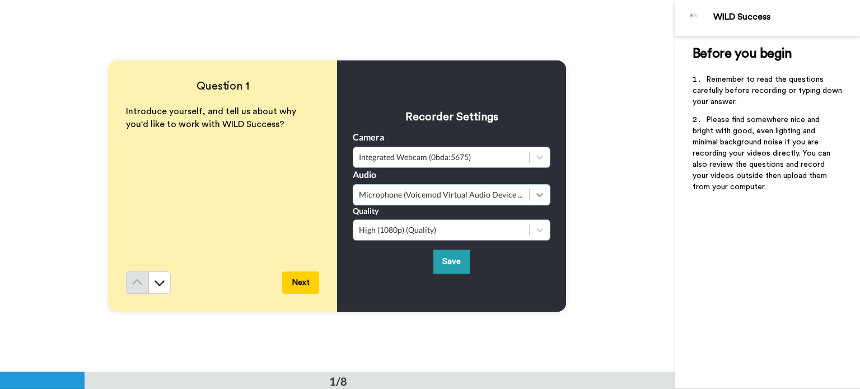
click at [538, 194] on icon at bounding box center [540, 195] width 7 height 4
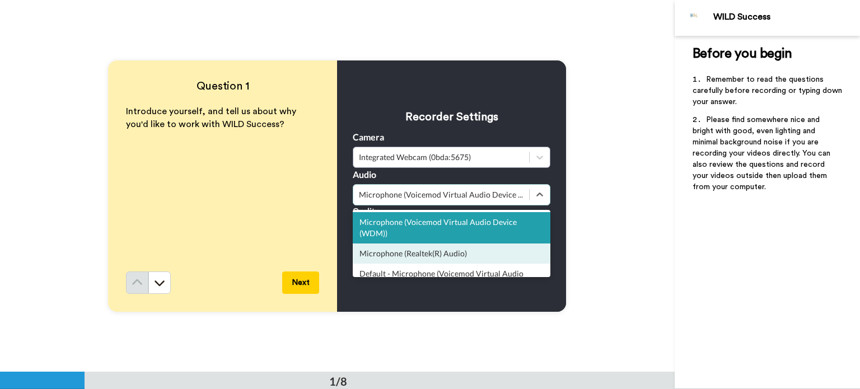
click at [468, 254] on div "Microphone (Realtek(R) Audio)" at bounding box center [452, 253] width 198 height 20
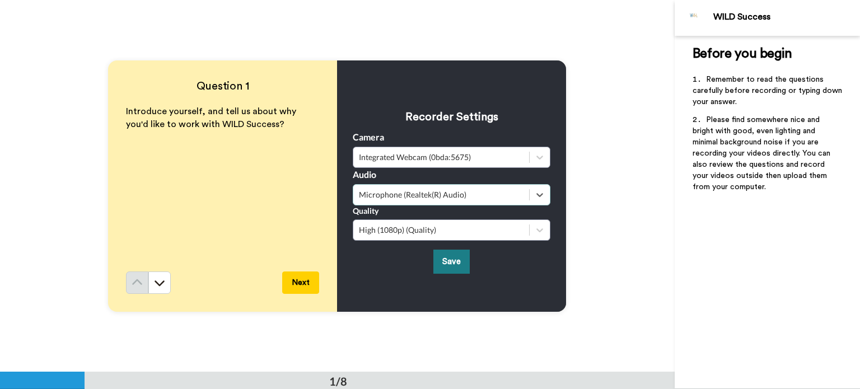
click at [442, 265] on button "Save" at bounding box center [451, 262] width 36 height 24
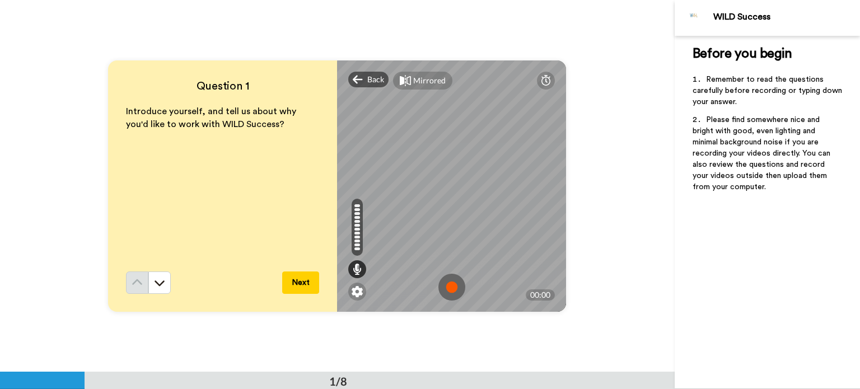
click at [452, 286] on img at bounding box center [451, 287] width 27 height 27
click at [452, 286] on div at bounding box center [451, 287] width 27 height 27
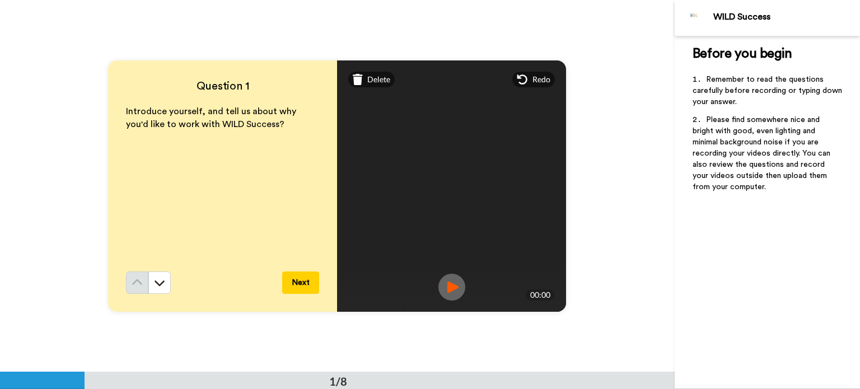
click at [448, 284] on img at bounding box center [451, 287] width 27 height 27
click at [446, 290] on img at bounding box center [451, 287] width 27 height 27
click at [446, 286] on img at bounding box center [451, 287] width 27 height 27
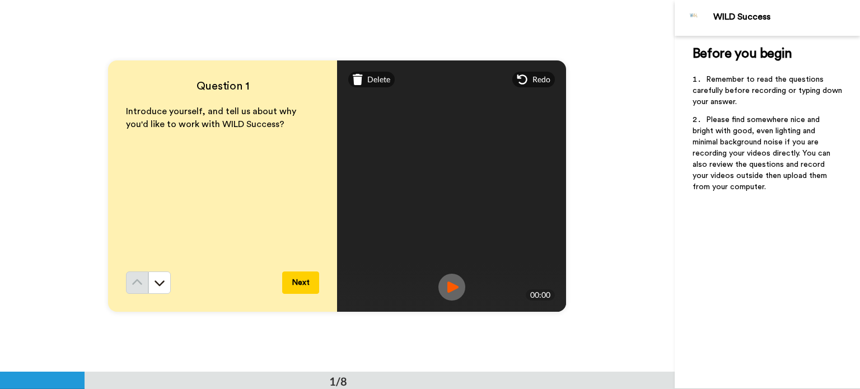
click at [446, 286] on img at bounding box center [451, 287] width 27 height 27
click at [367, 76] on span "Delete" at bounding box center [378, 79] width 23 height 11
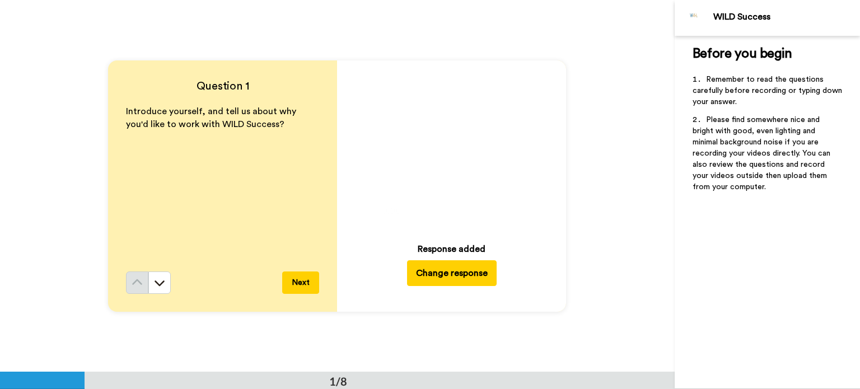
click at [429, 270] on button "Change response" at bounding box center [452, 273] width 90 height 26
click at [443, 272] on button "Change response" at bounding box center [452, 273] width 90 height 26
